Goal: Task Accomplishment & Management: Manage account settings

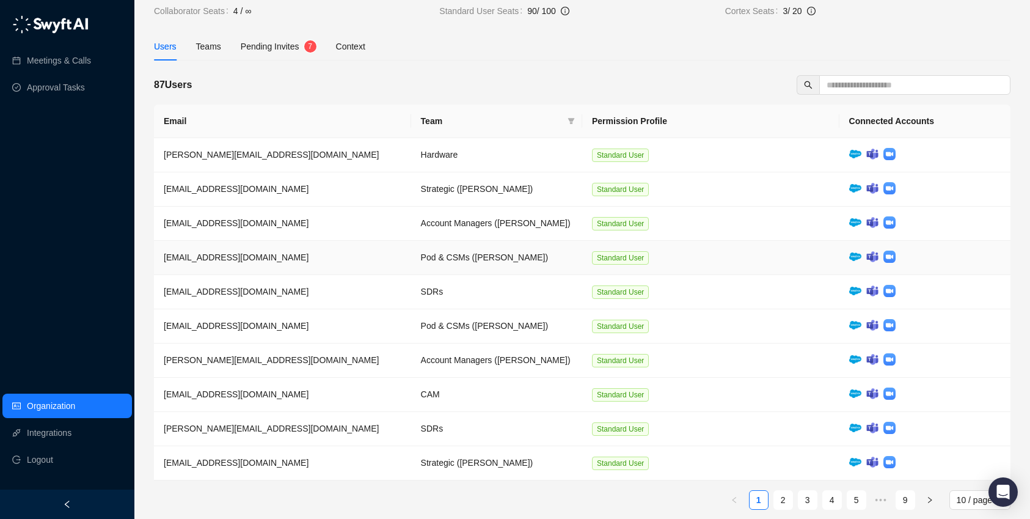
scroll to position [65, 0]
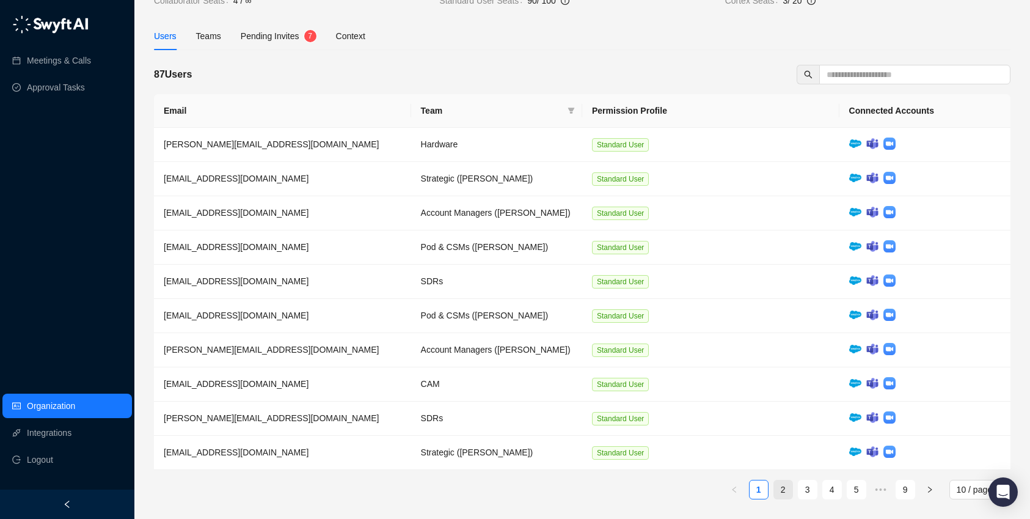
click at [782, 485] on link "2" at bounding box center [783, 489] width 18 height 18
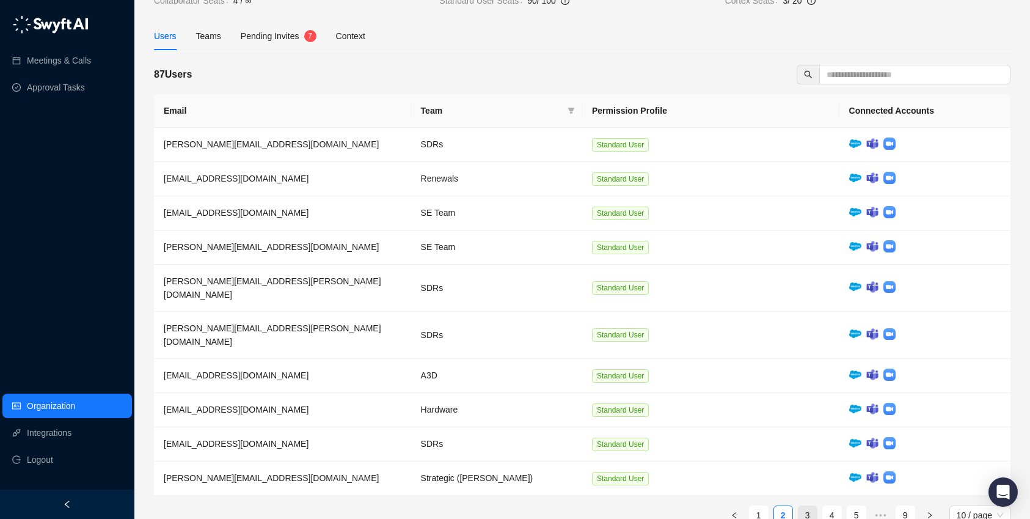
click at [808, 506] on link "3" at bounding box center [807, 515] width 18 height 18
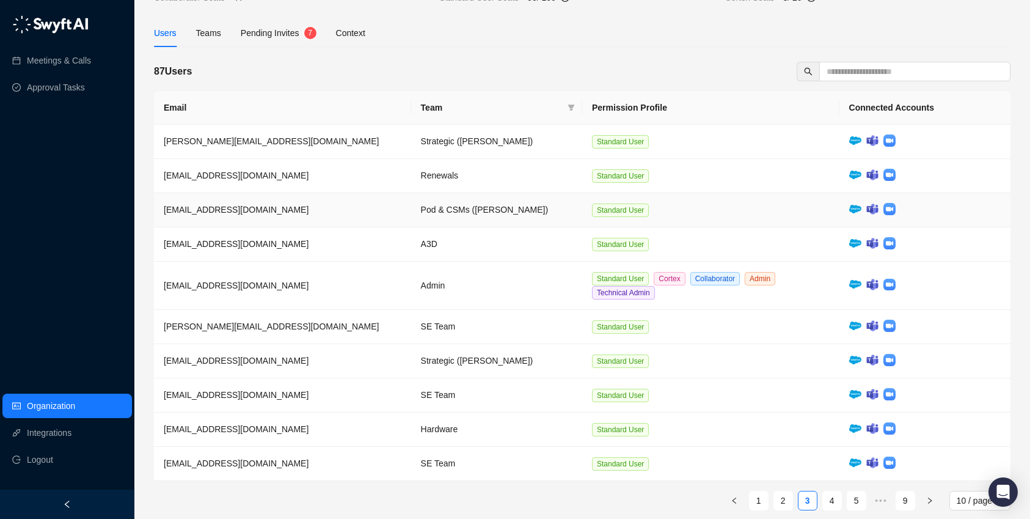
scroll to position [69, 0]
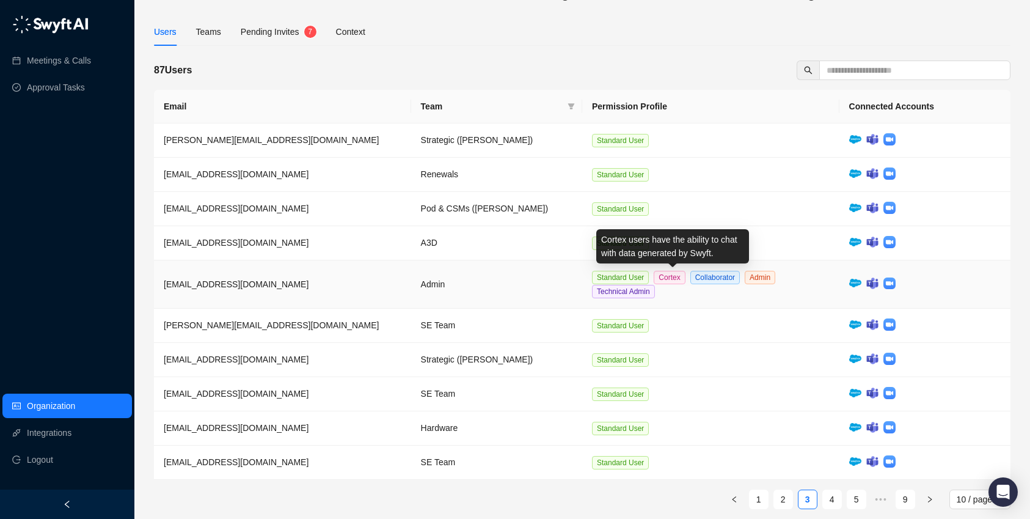
click at [676, 274] on span "Cortex" at bounding box center [669, 277] width 31 height 13
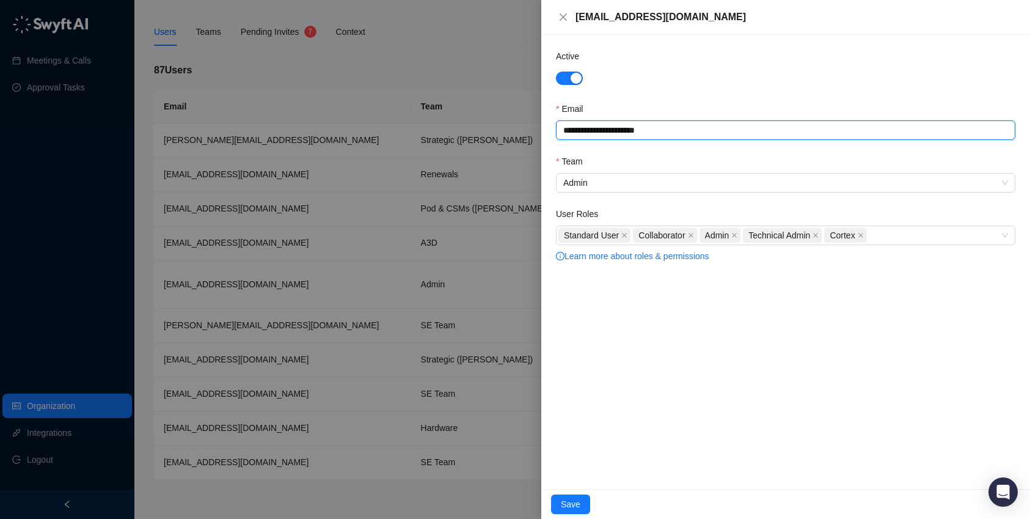
click at [699, 131] on input "**********" at bounding box center [785, 130] width 459 height 20
click at [564, 14] on icon "close" at bounding box center [563, 17] width 10 height 10
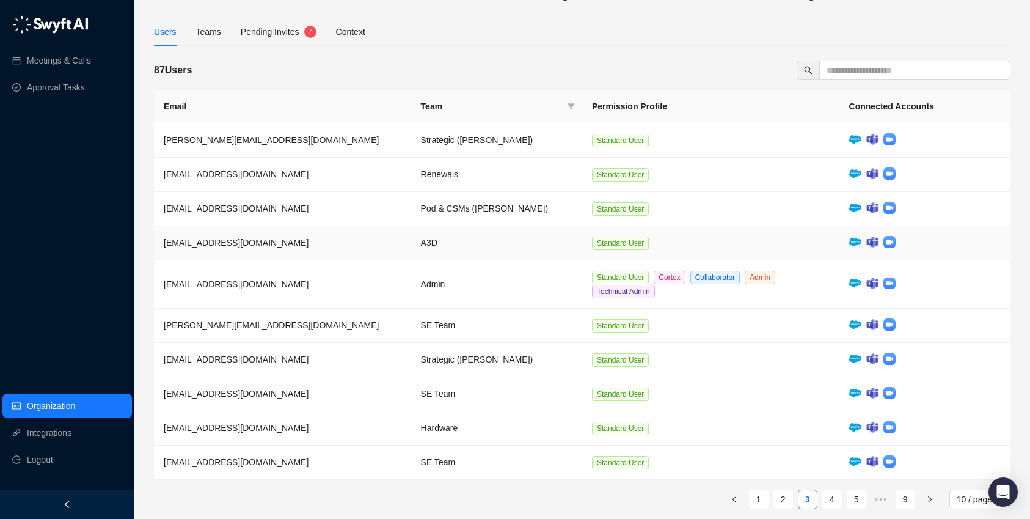
scroll to position [79, 0]
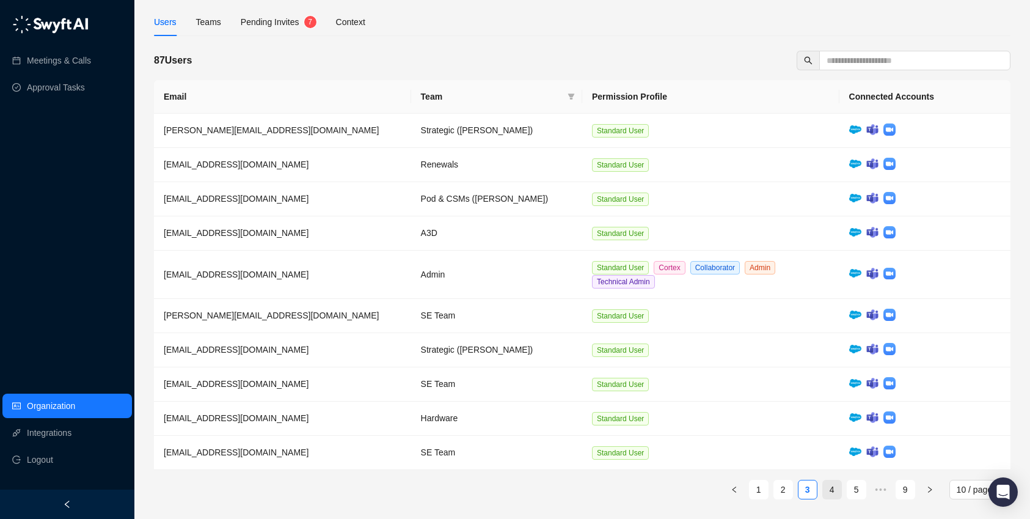
click at [834, 487] on link "4" at bounding box center [832, 489] width 18 height 18
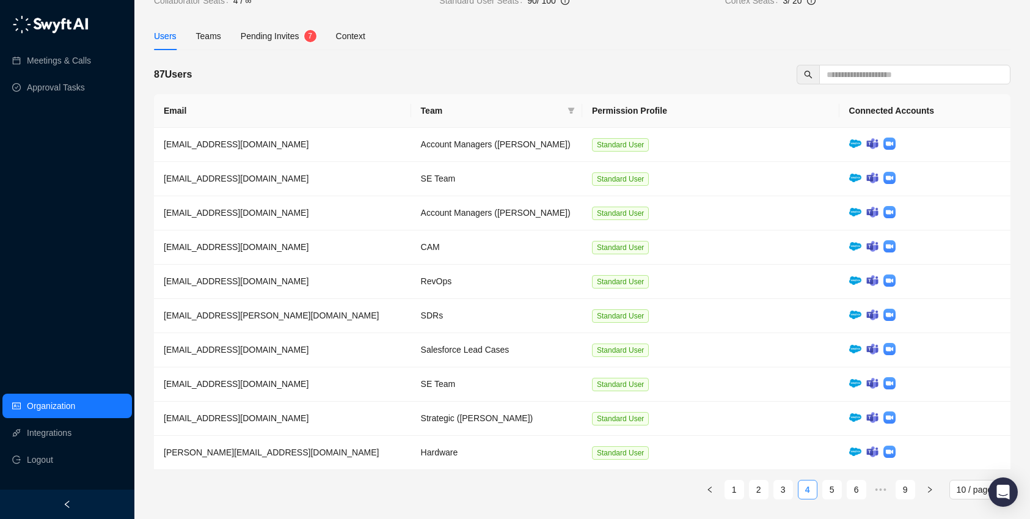
scroll to position [65, 0]
click at [906, 491] on link "9" at bounding box center [905, 489] width 18 height 18
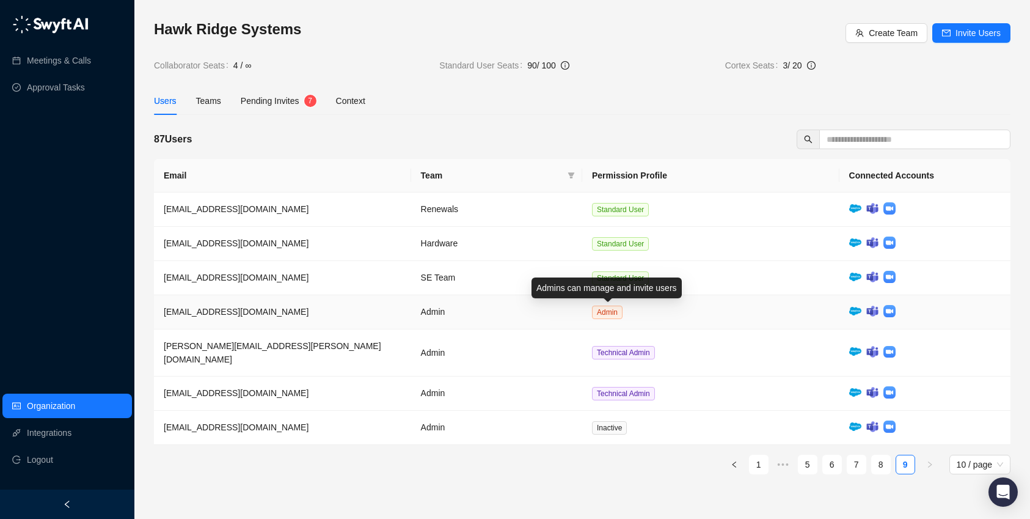
click at [615, 307] on span "Admin" at bounding box center [607, 311] width 31 height 13
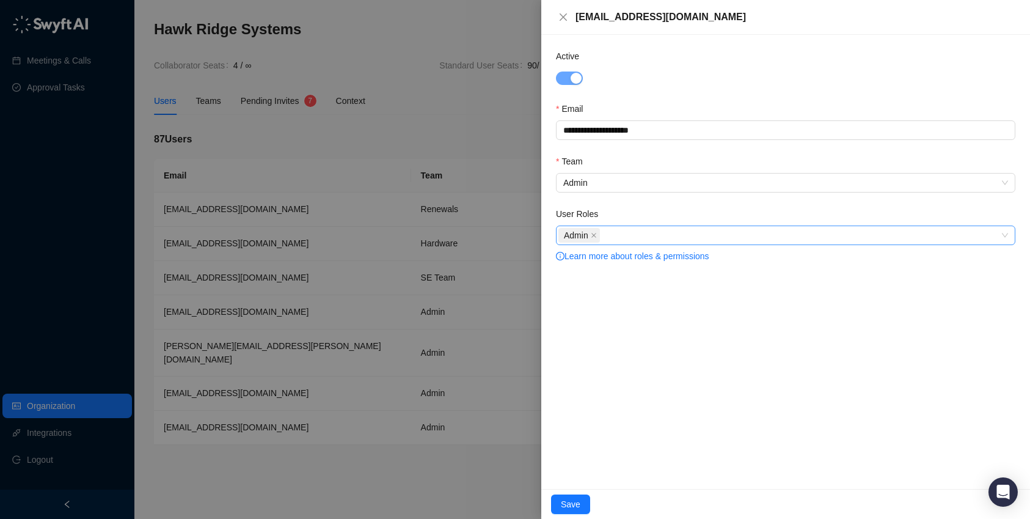
click at [640, 234] on div "Admin" at bounding box center [779, 235] width 442 height 17
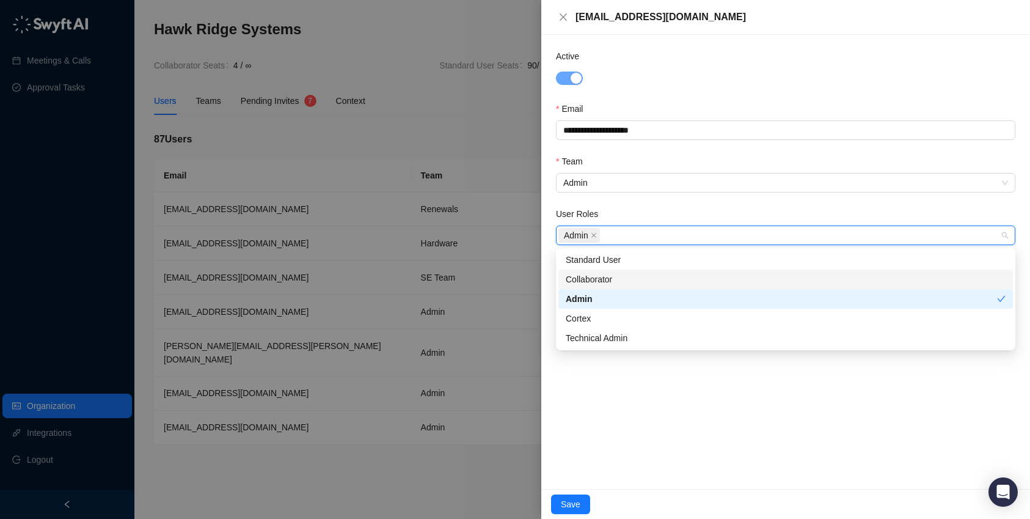
click at [611, 278] on div "Collaborator" at bounding box center [786, 278] width 440 height 13
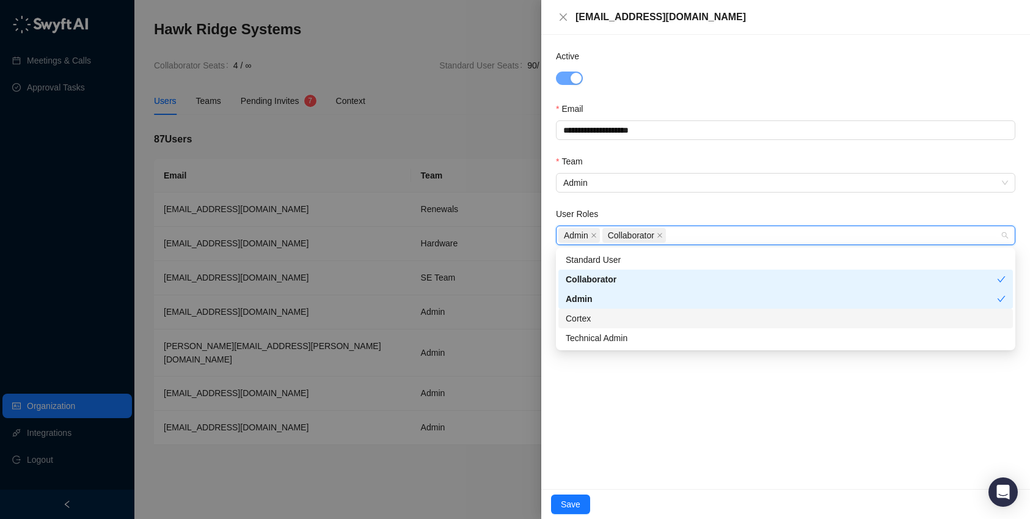
click at [599, 318] on div "Cortex" at bounding box center [786, 318] width 440 height 13
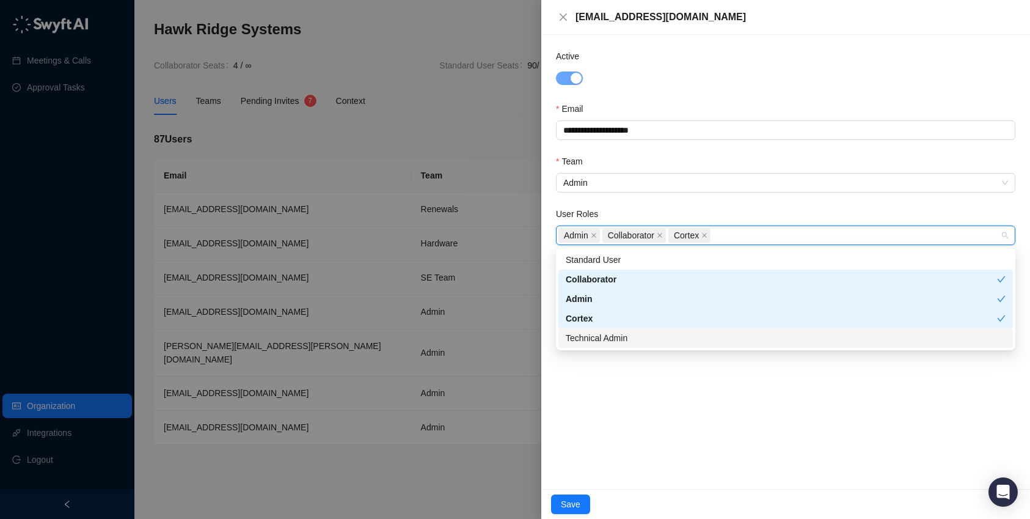
click at [610, 337] on div "Technical Admin" at bounding box center [786, 337] width 440 height 13
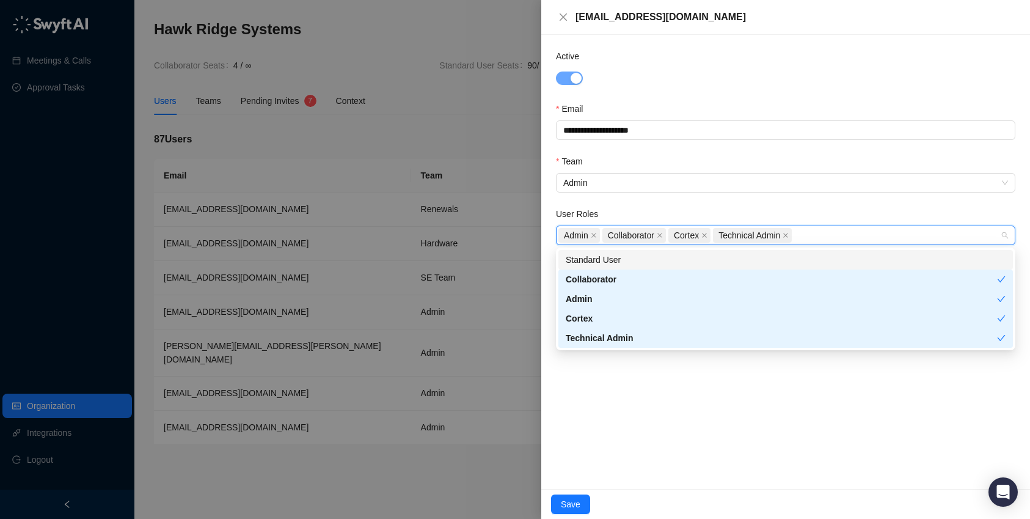
click at [636, 262] on div "Standard User" at bounding box center [786, 259] width 440 height 13
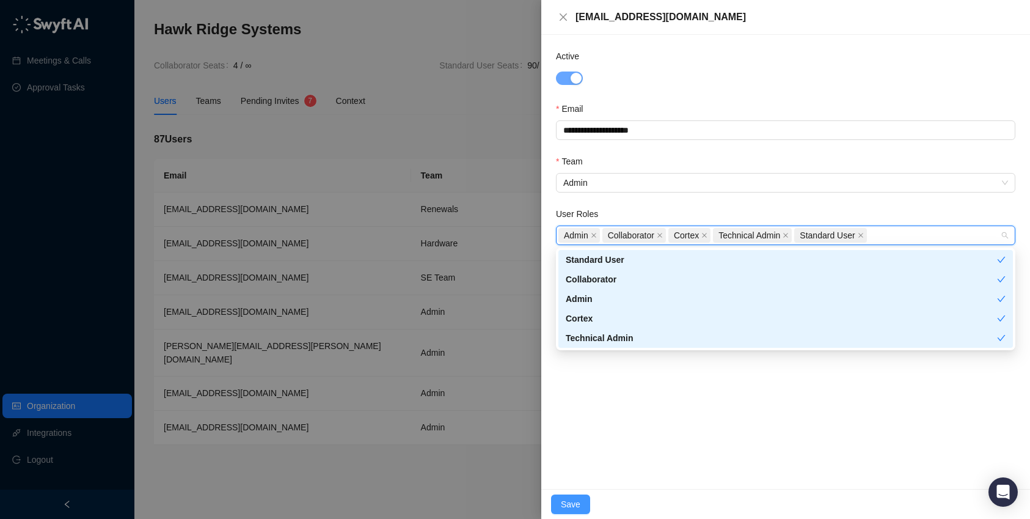
click at [569, 500] on span "Save" at bounding box center [571, 503] width 20 height 13
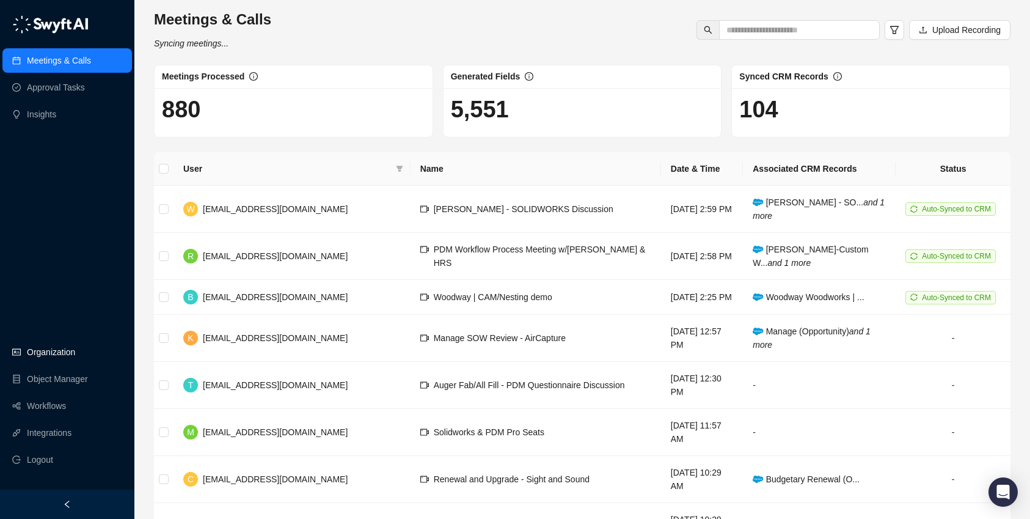
click at [55, 352] on link "Organization" at bounding box center [51, 352] width 48 height 24
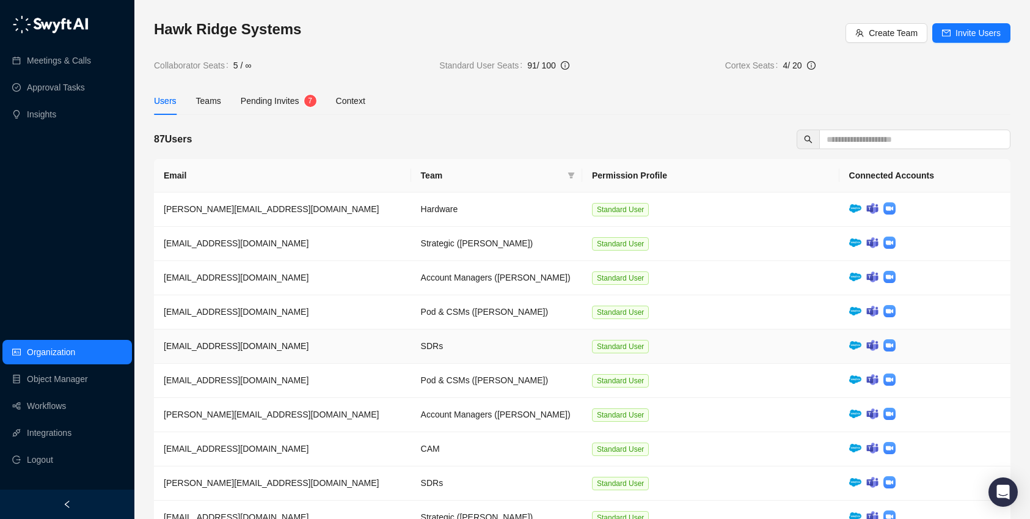
scroll to position [65, 0]
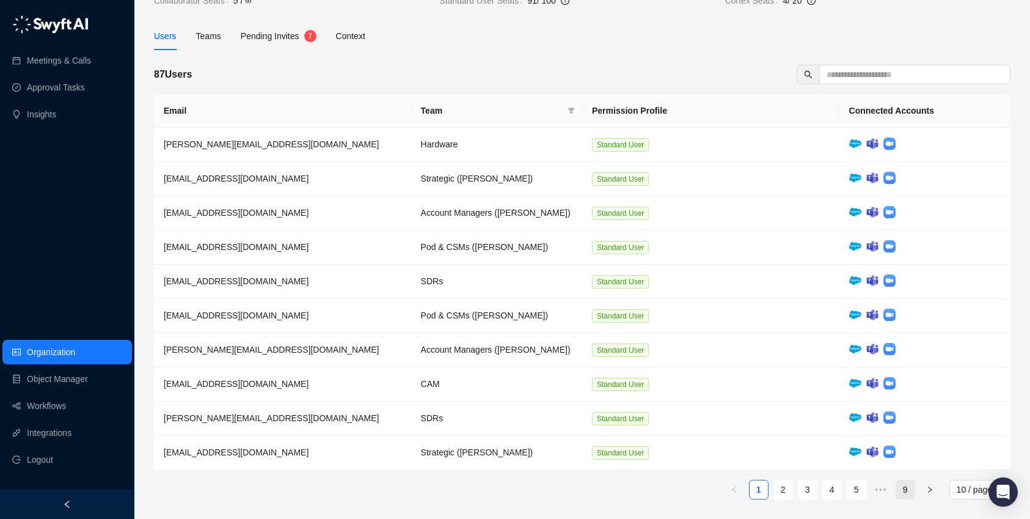
click at [901, 484] on link "9" at bounding box center [905, 489] width 18 height 18
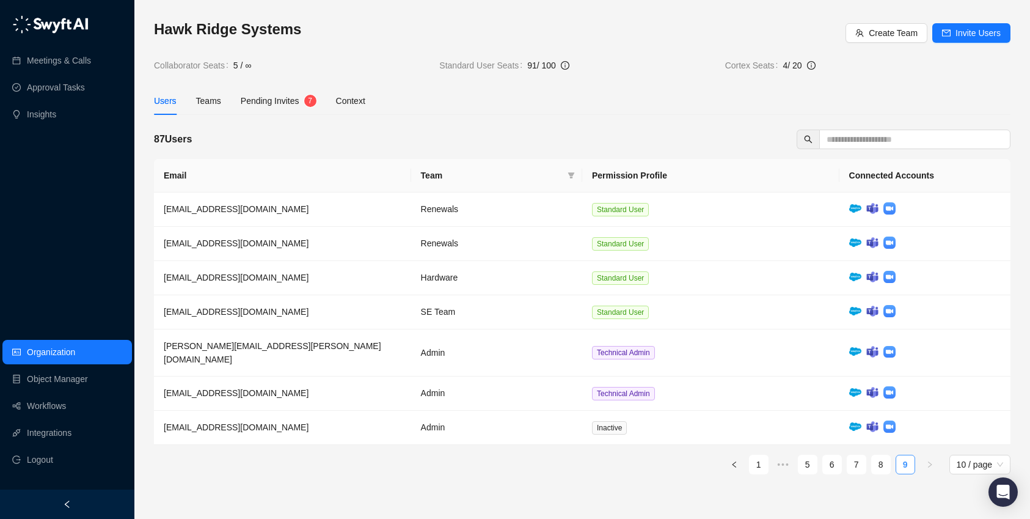
click at [905, 455] on link "9" at bounding box center [905, 464] width 18 height 18
click at [885, 455] on link "8" at bounding box center [881, 464] width 18 height 18
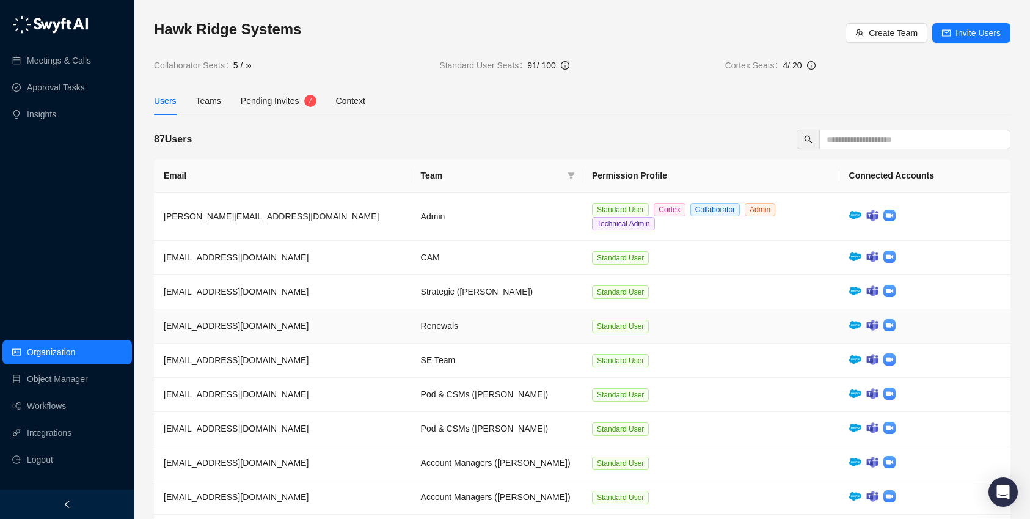
scroll to position [79, 0]
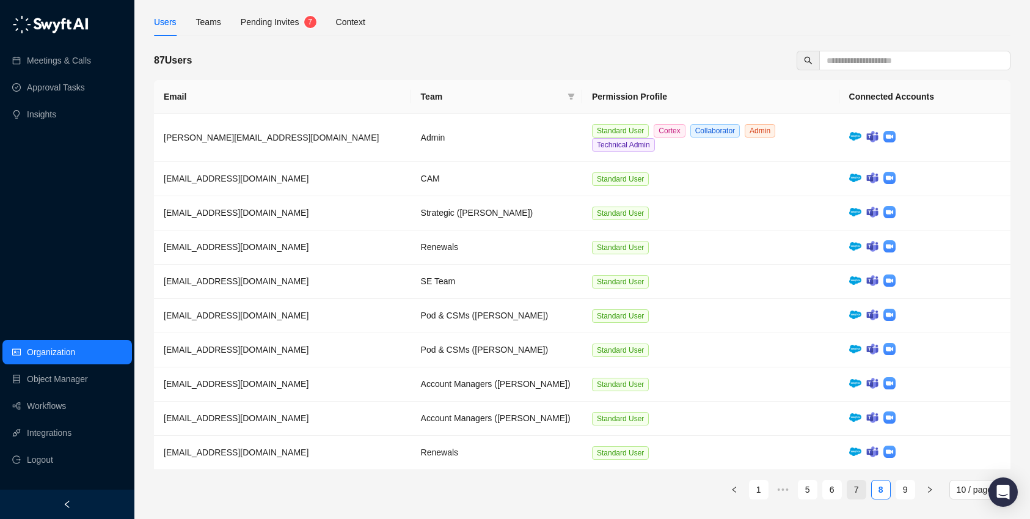
click at [857, 491] on link "7" at bounding box center [856, 489] width 18 height 18
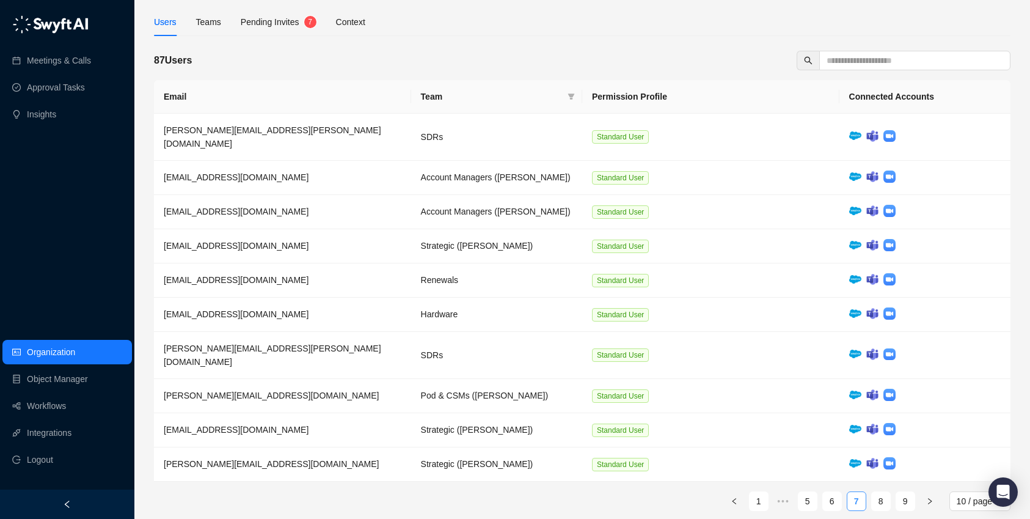
scroll to position [65, 0]
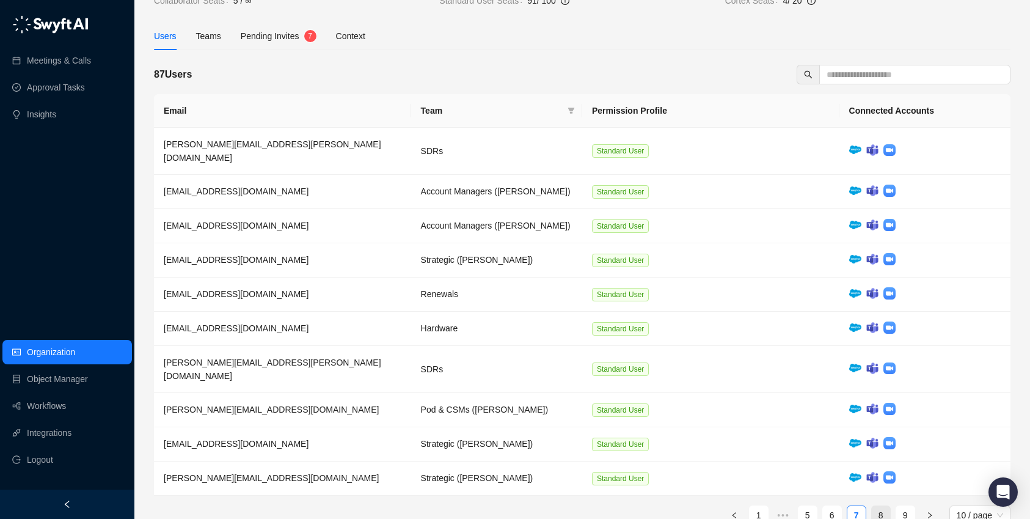
click at [883, 506] on link "8" at bounding box center [881, 515] width 18 height 18
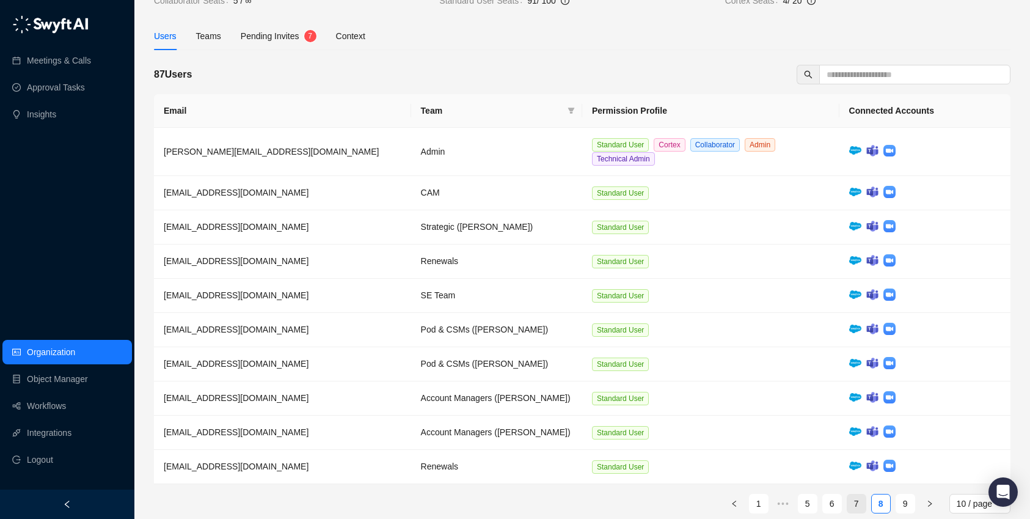
click at [864, 505] on link "7" at bounding box center [856, 503] width 18 height 18
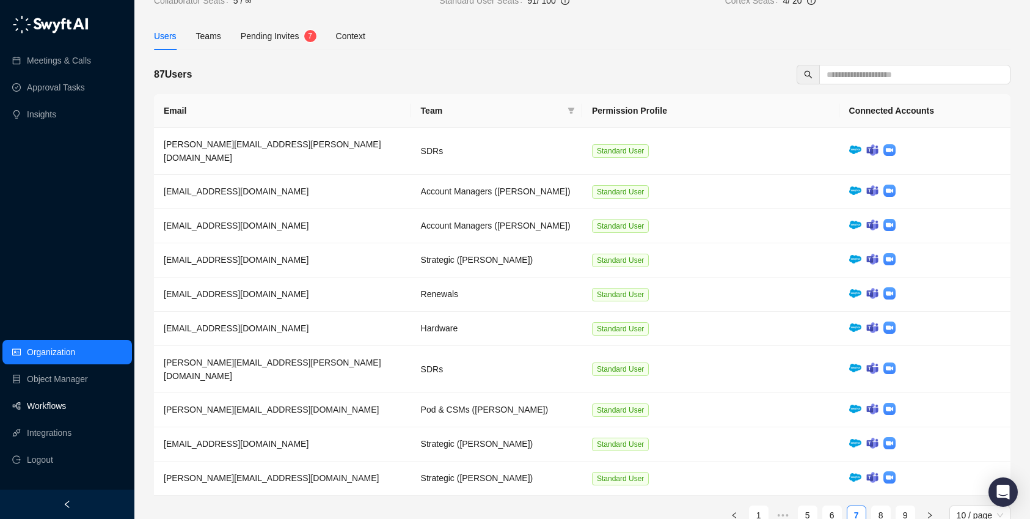
scroll to position [0, 0]
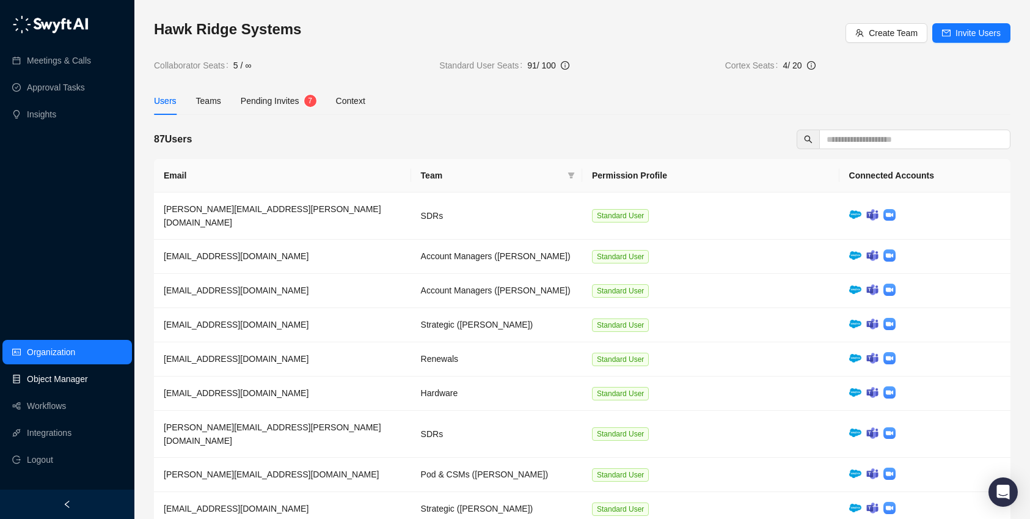
click at [65, 382] on link "Object Manager" at bounding box center [57, 379] width 61 height 24
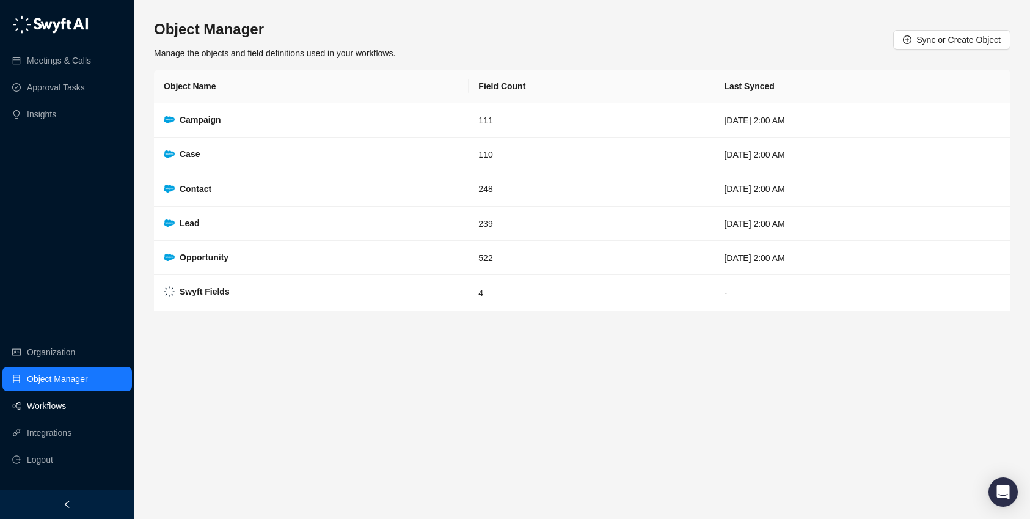
click at [56, 397] on link "Workflows" at bounding box center [46, 405] width 39 height 24
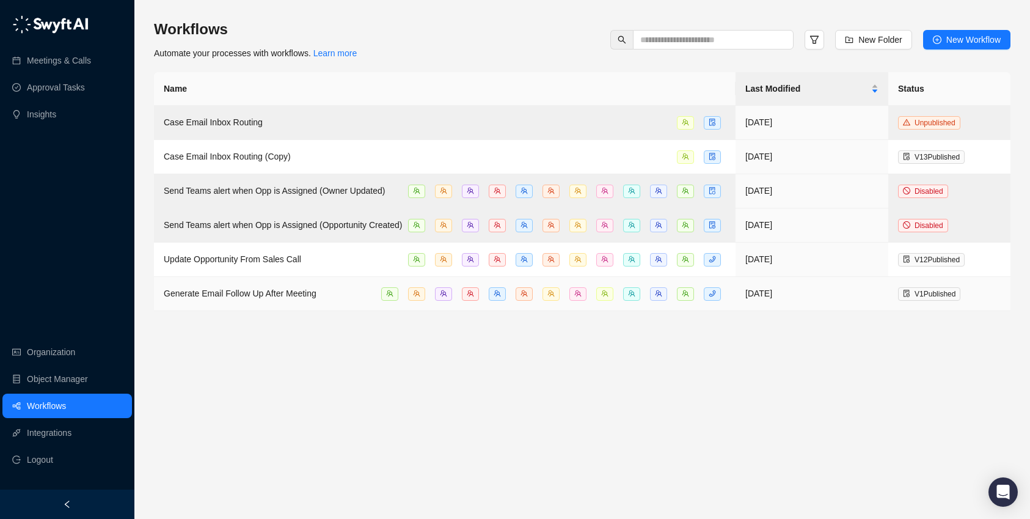
click at [211, 298] on span "Generate Email Follow Up After Meeting" at bounding box center [240, 293] width 153 height 10
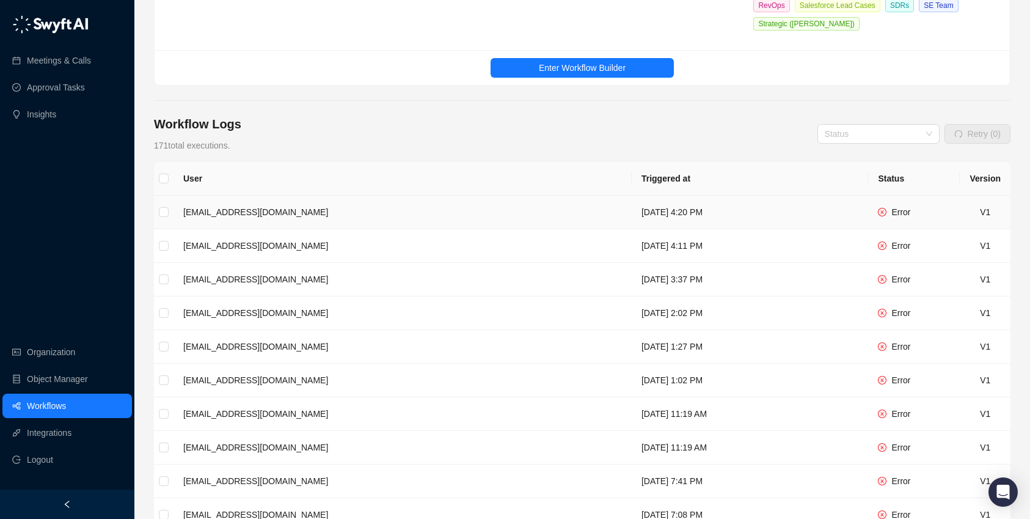
scroll to position [282, 0]
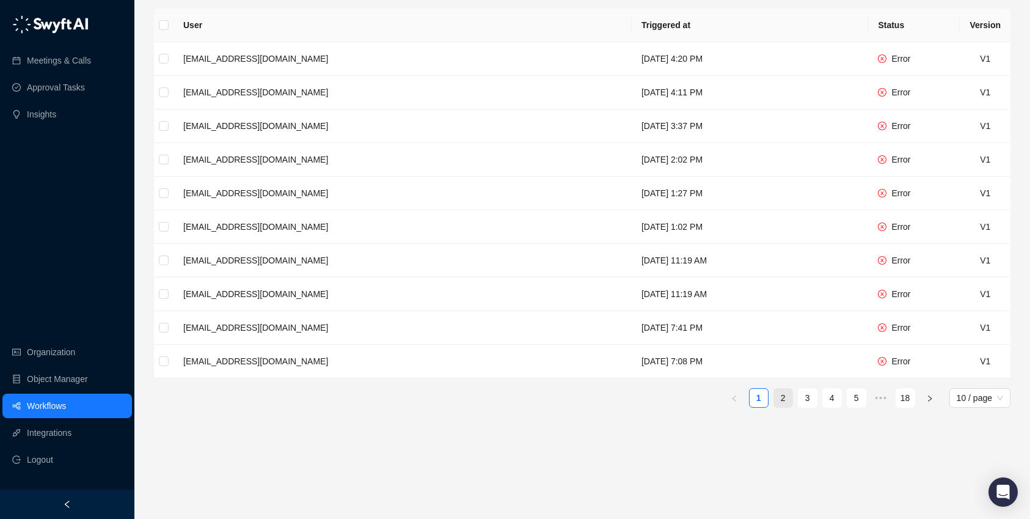
click at [782, 399] on link "2" at bounding box center [783, 397] width 18 height 18
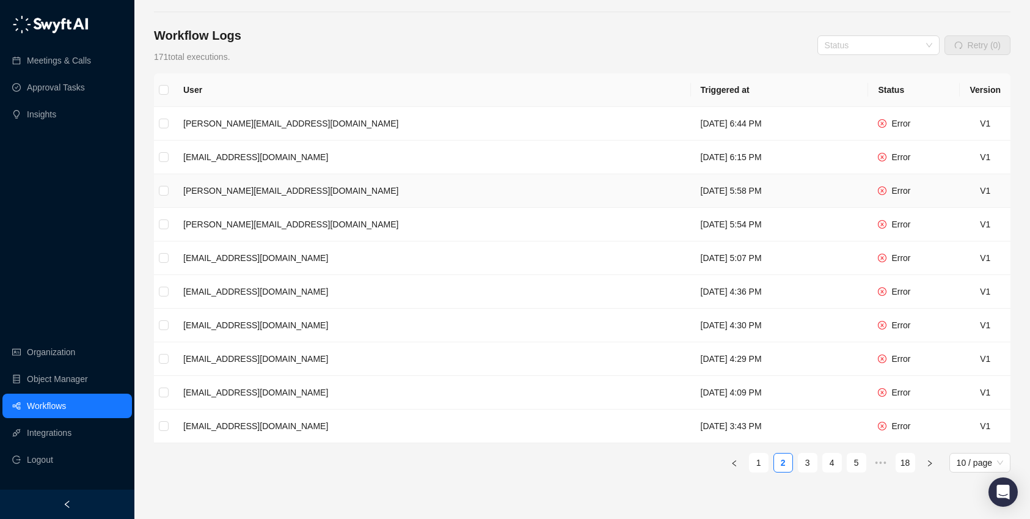
scroll to position [282, 0]
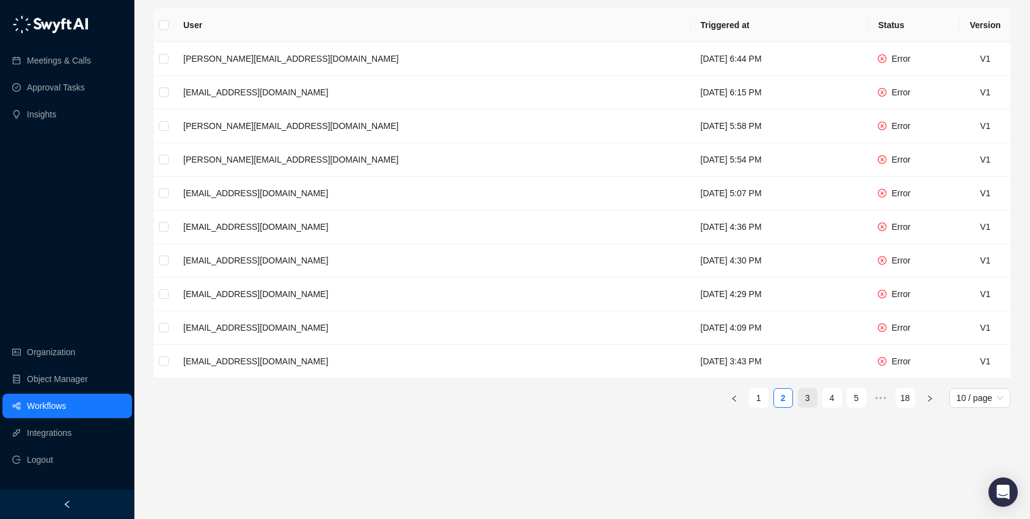
click at [806, 399] on link "3" at bounding box center [807, 397] width 18 height 18
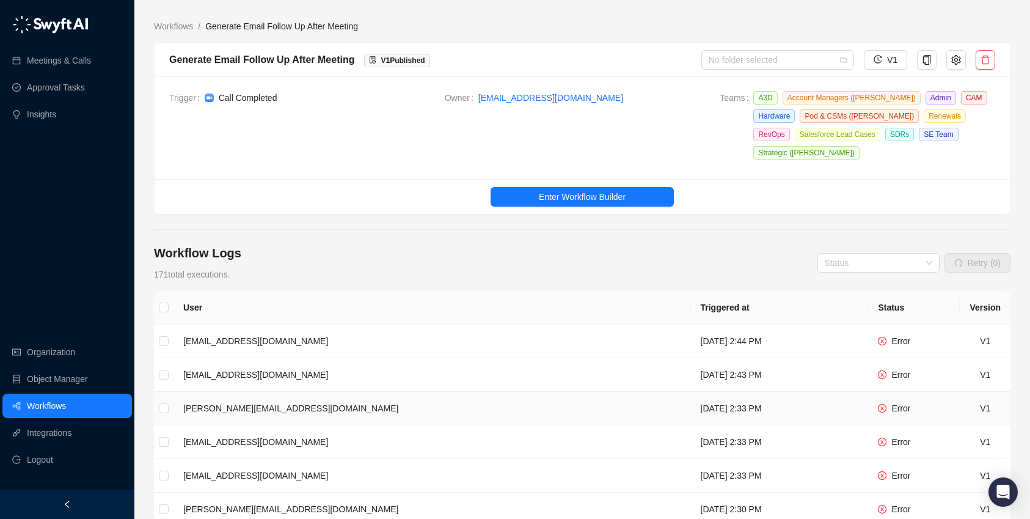
scroll to position [282, 0]
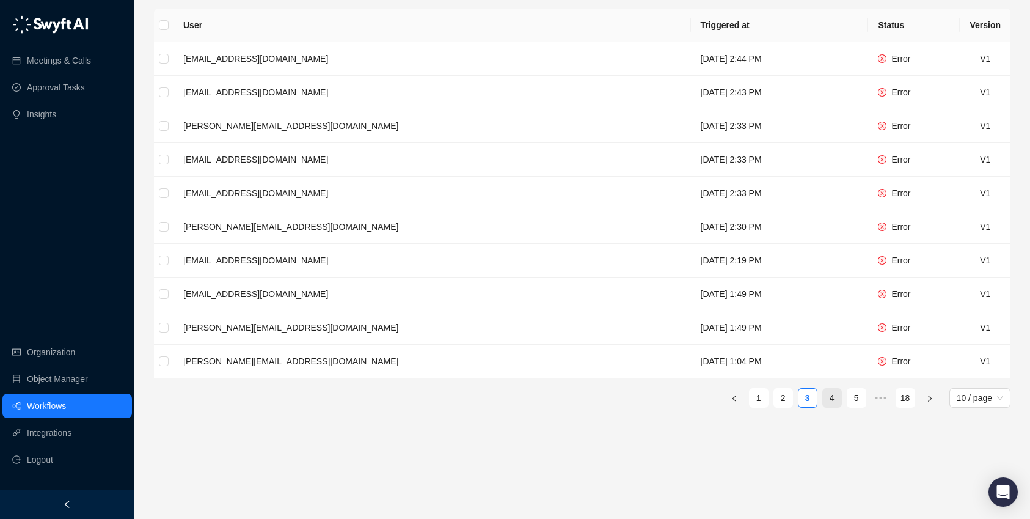
click at [835, 392] on link "4" at bounding box center [832, 397] width 18 height 18
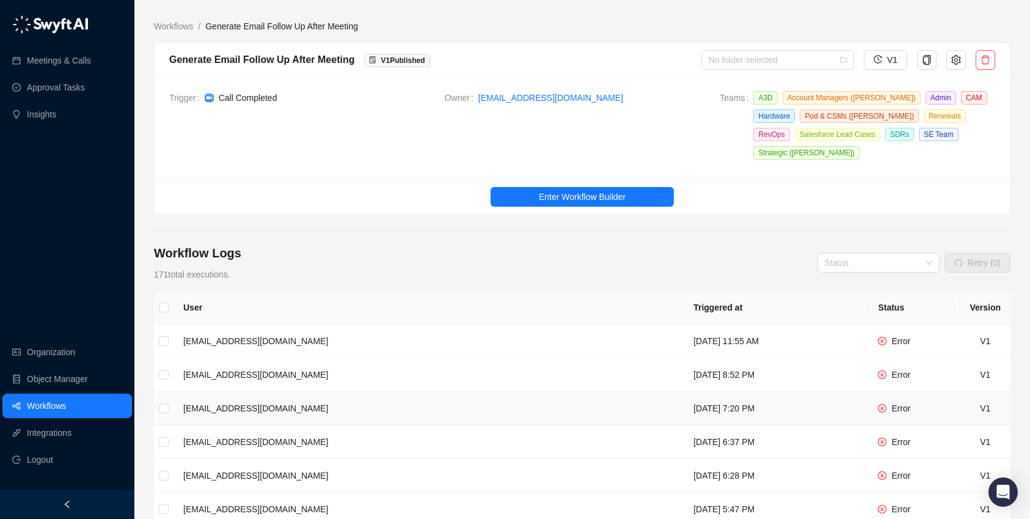
scroll to position [282, 0]
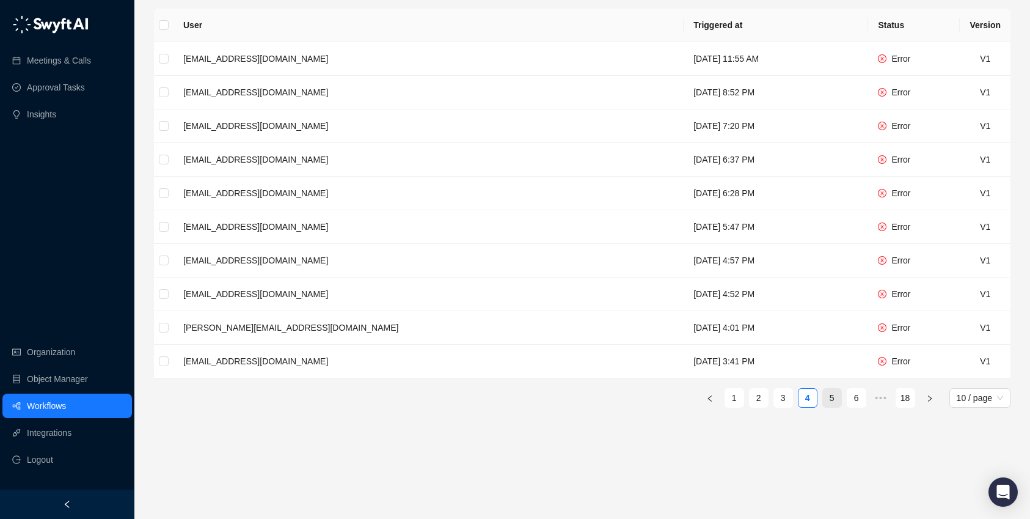
click at [835, 400] on link "5" at bounding box center [832, 397] width 18 height 18
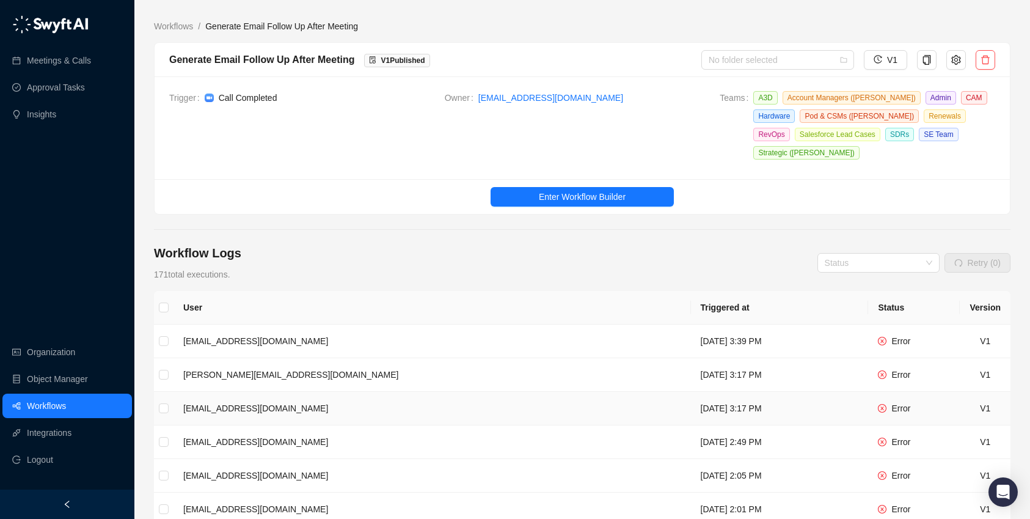
scroll to position [282, 0]
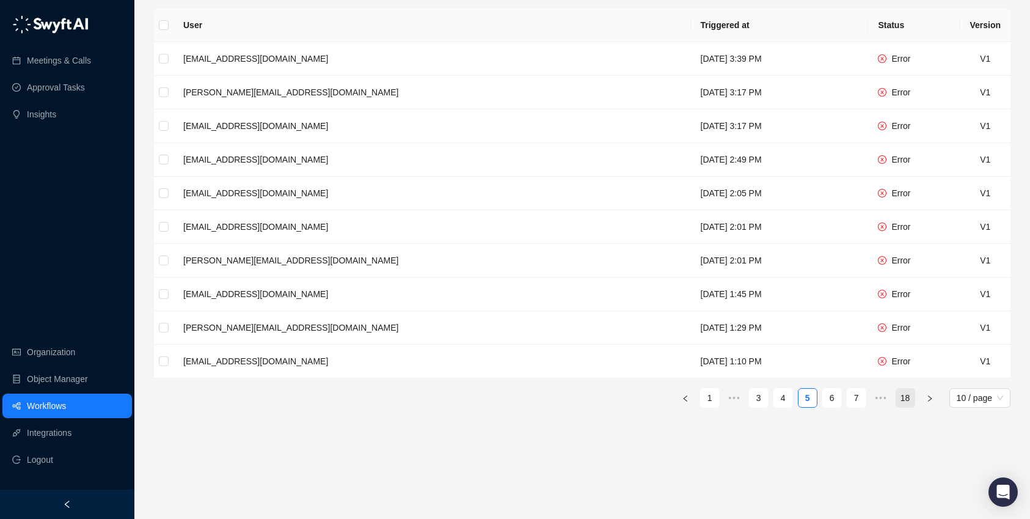
click at [903, 398] on link "18" at bounding box center [905, 397] width 18 height 18
